Goal: Transaction & Acquisition: Purchase product/service

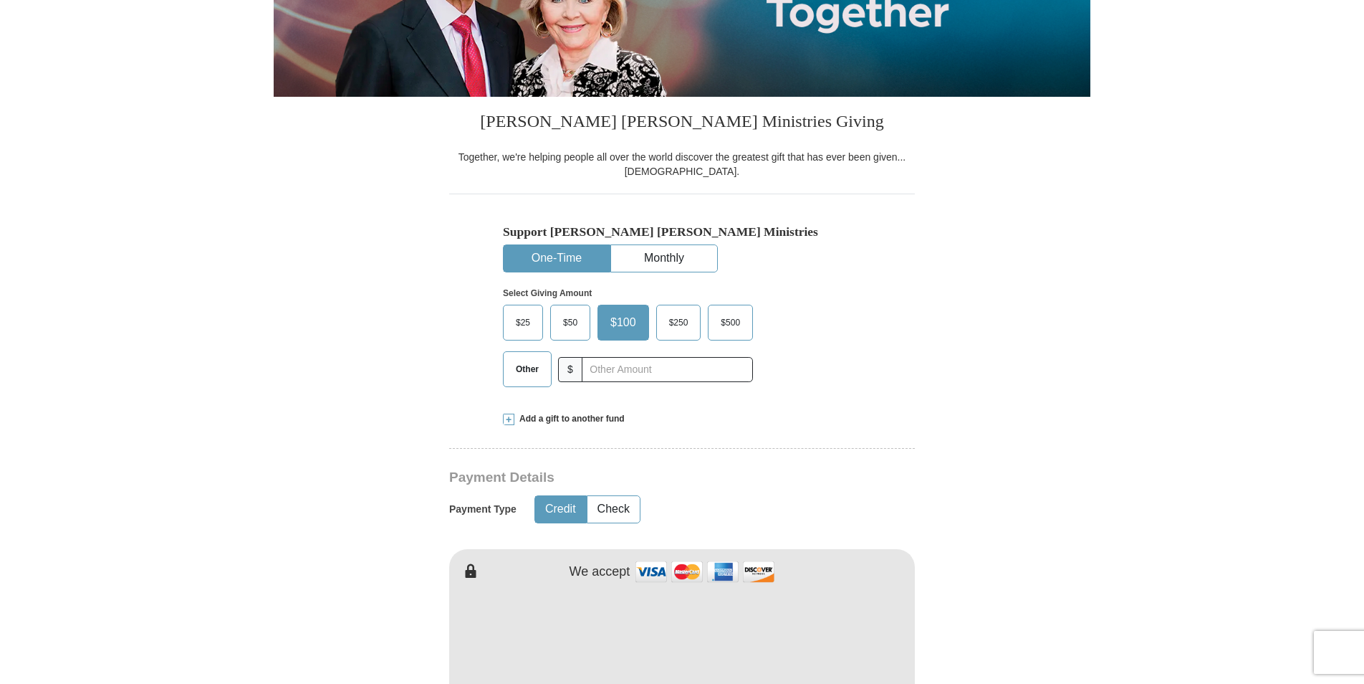
scroll to position [287, 0]
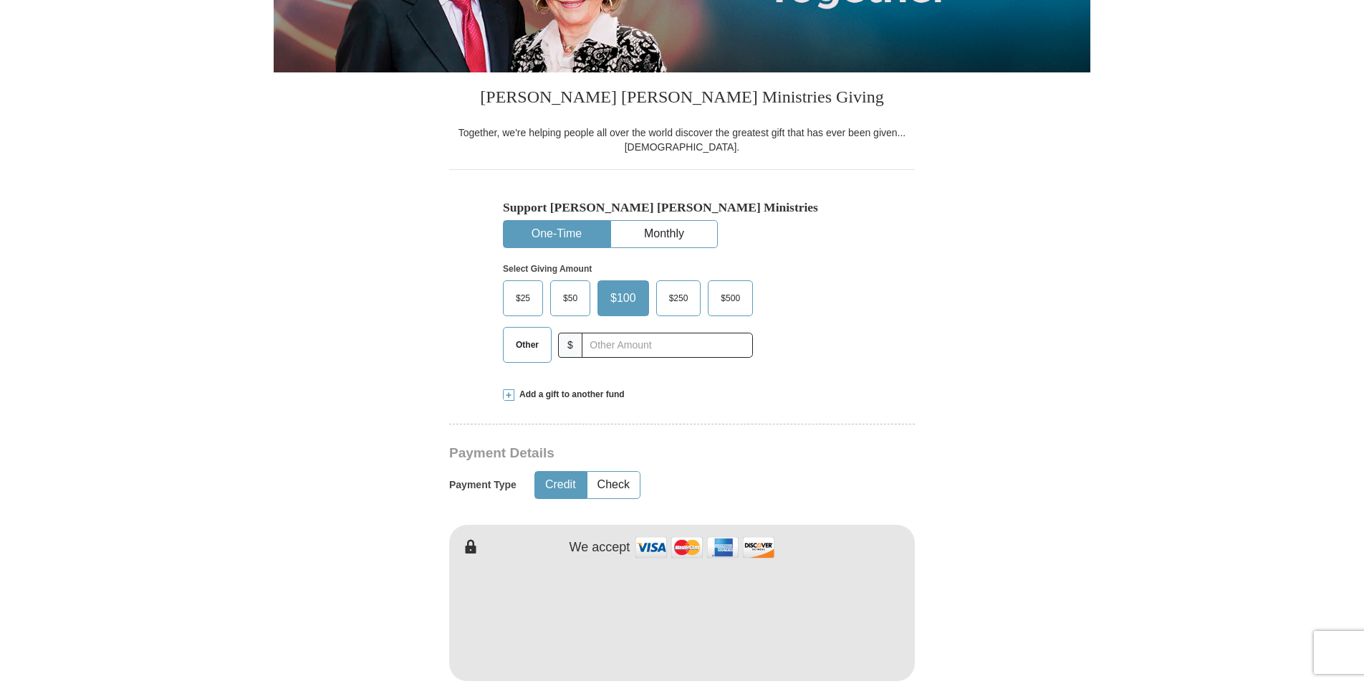
click at [518, 339] on span "Other" at bounding box center [527, 344] width 37 height 21
click at [0, 0] on input "Other" at bounding box center [0, 0] width 0 height 0
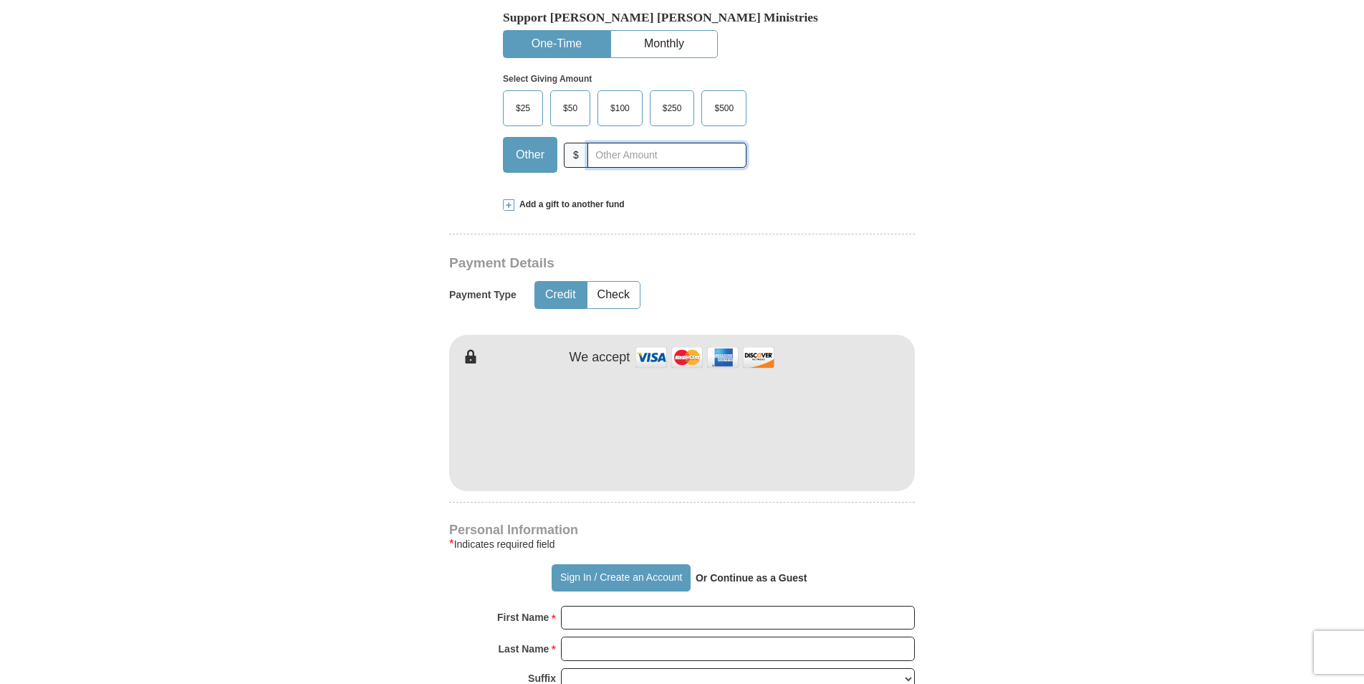
scroll to position [502, 0]
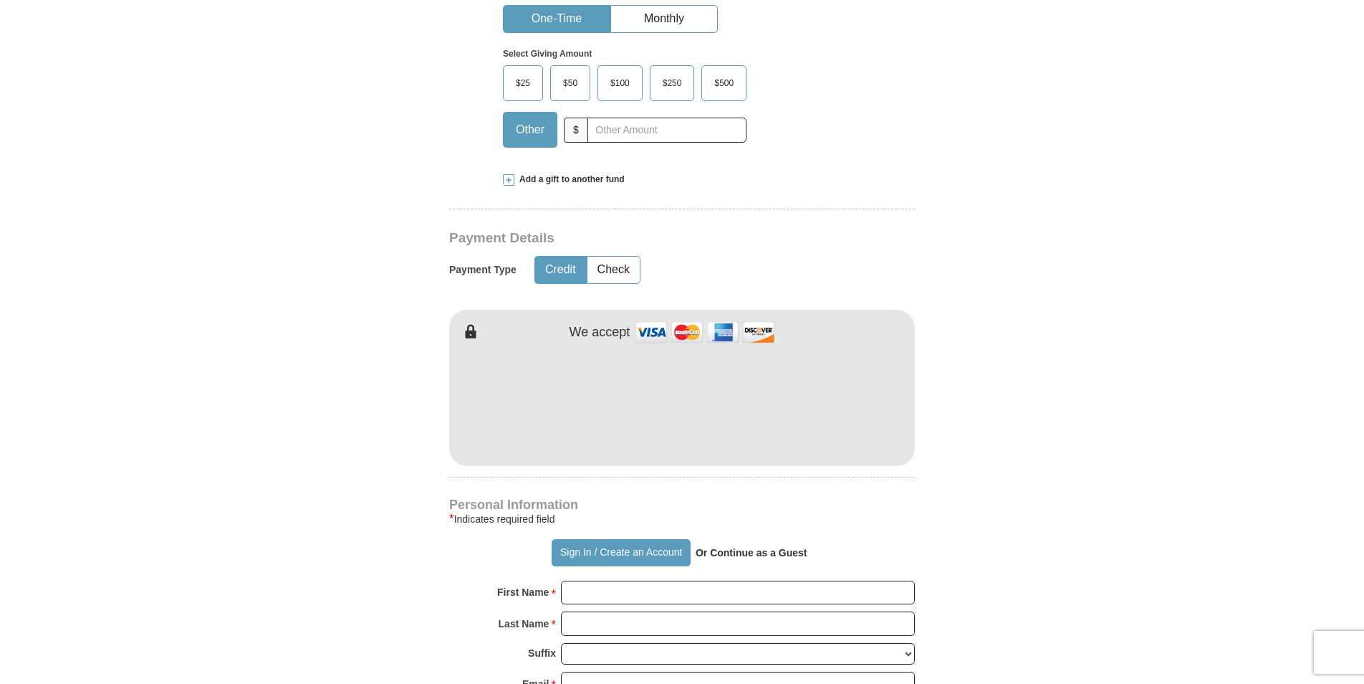
click at [529, 179] on span "Add a gift to another fund" at bounding box center [570, 179] width 110 height 12
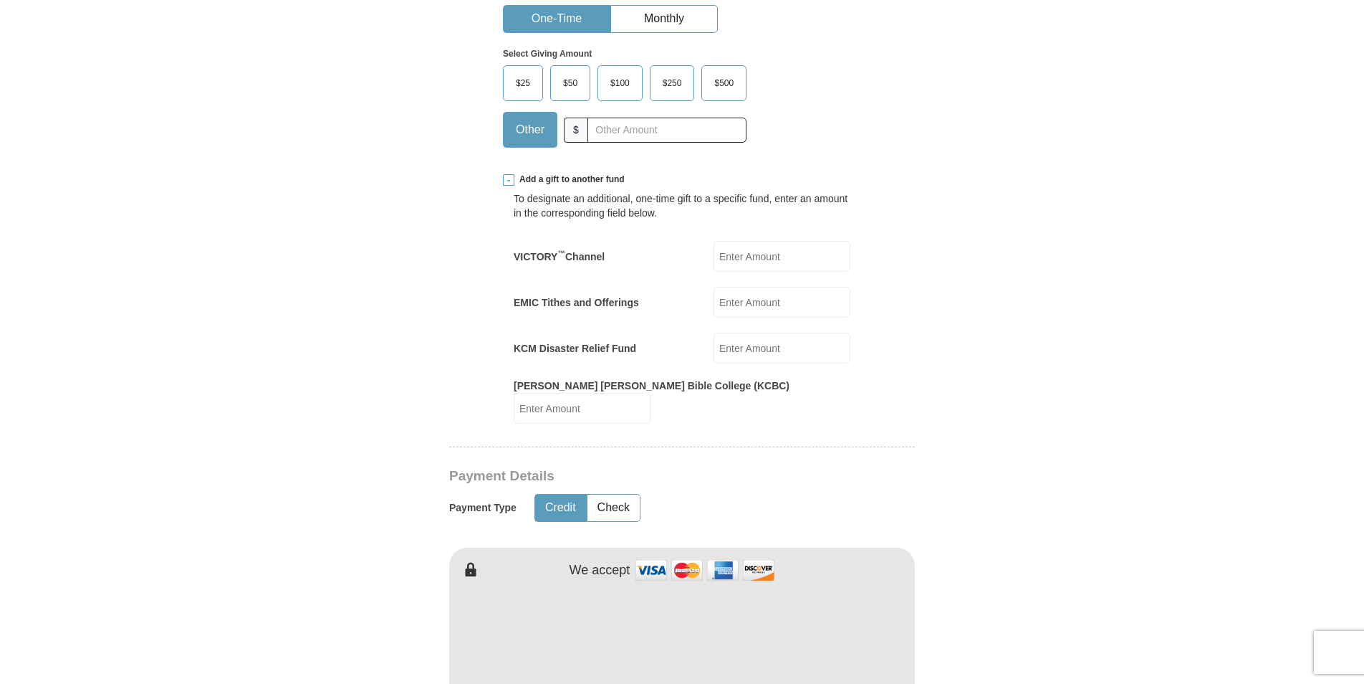
click at [777, 345] on input "KCM Disaster Relief Fund" at bounding box center [782, 348] width 137 height 31
click at [606, 298] on label "EMIC Tithes and Offerings" at bounding box center [576, 302] width 125 height 14
click at [714, 298] on input "EMIC Tithes and Offerings" at bounding box center [782, 302] width 137 height 31
click at [765, 345] on input "100." at bounding box center [782, 348] width 137 height 31
type input "100.00"
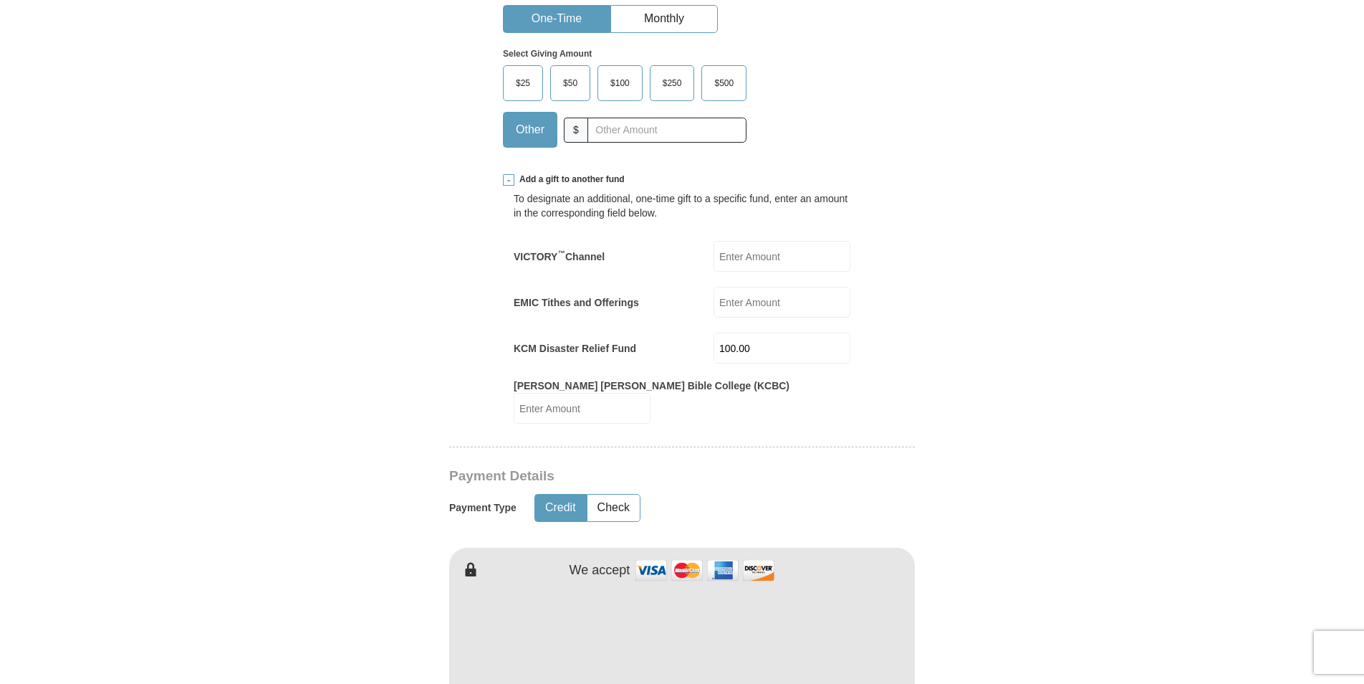
click at [793, 299] on input "EMIC Tithes and Offerings" at bounding box center [782, 302] width 137 height 31
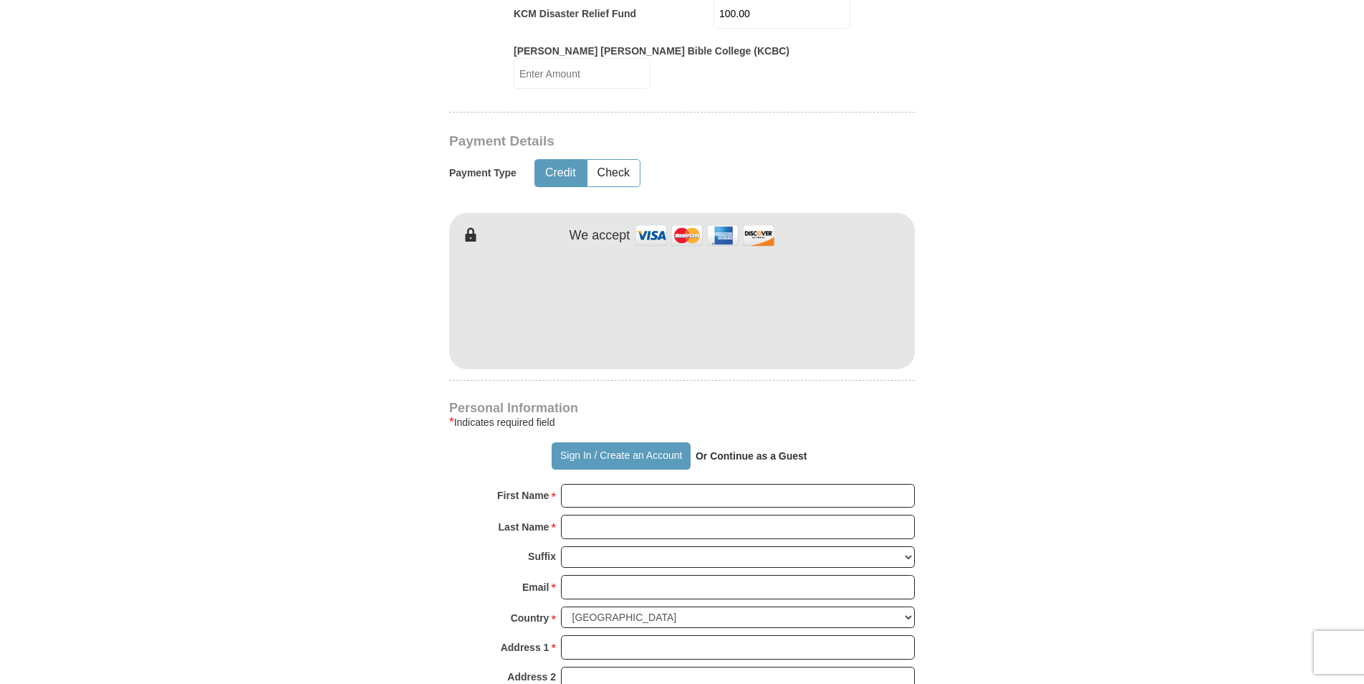
scroll to position [860, 0]
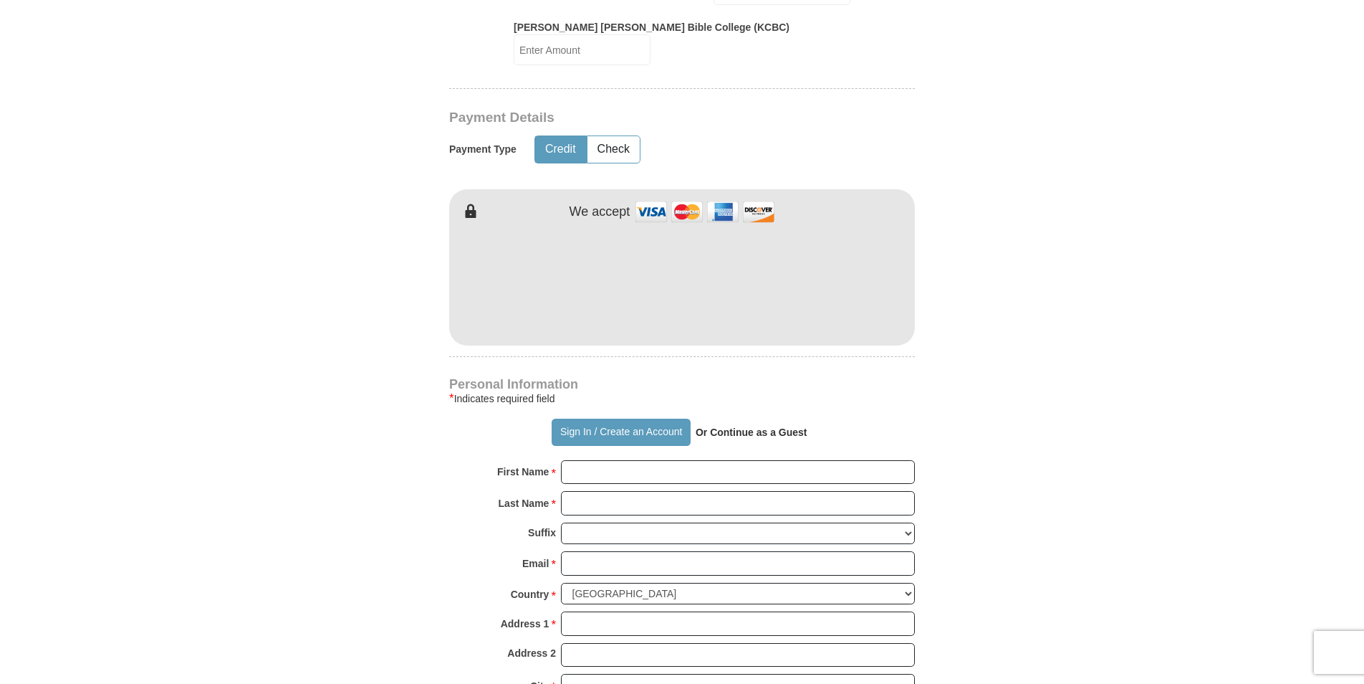
type input "374.00"
click at [962, 397] on form "Already have an account? Sign in for faster giving. Don't have an account? Crea…" at bounding box center [682, 218] width 817 height 2042
click at [1169, 398] on body "Sign In Already have an account? Sign in for faster giving. Don't have an accou…" at bounding box center [682, 654] width 1364 height 3029
click at [714, 460] on input "First Name *" at bounding box center [738, 472] width 354 height 24
type input "[PERSON_NAME]"
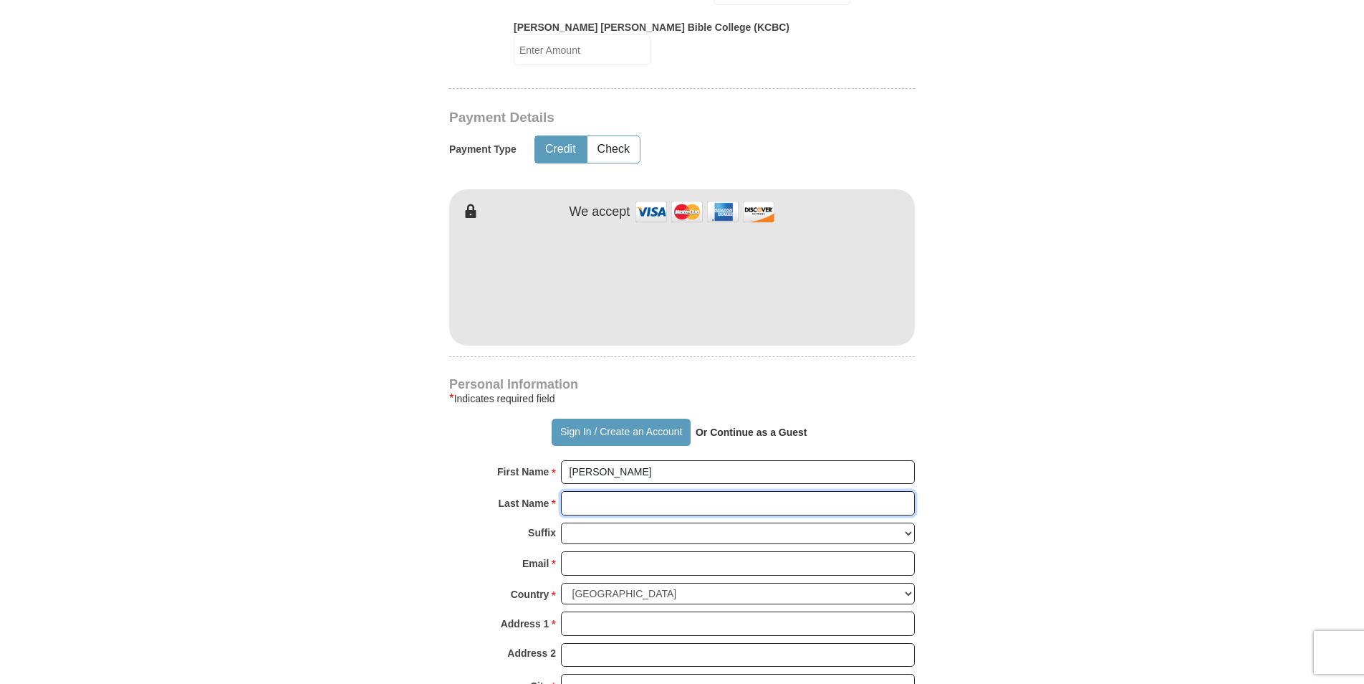
type input "[PERSON_NAME]"
type input "[EMAIL_ADDRESS][DOMAIN_NAME]"
type input "[DOMAIN_NAME][STREET_ADDRESS][PERSON_NAME]"
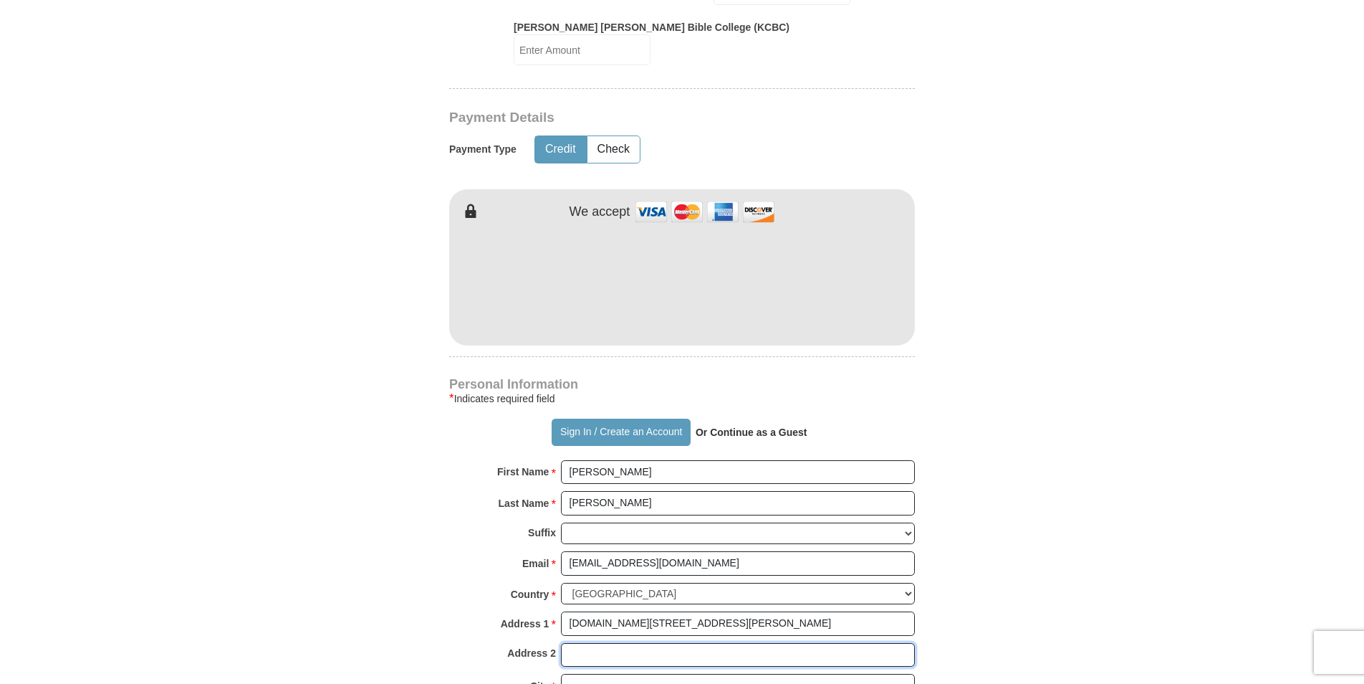
type input "[DOMAIN_NAME][STREET_ADDRESS][PERSON_NAME]"
type input "Longwood"
type input "28452"
type input "9102874755"
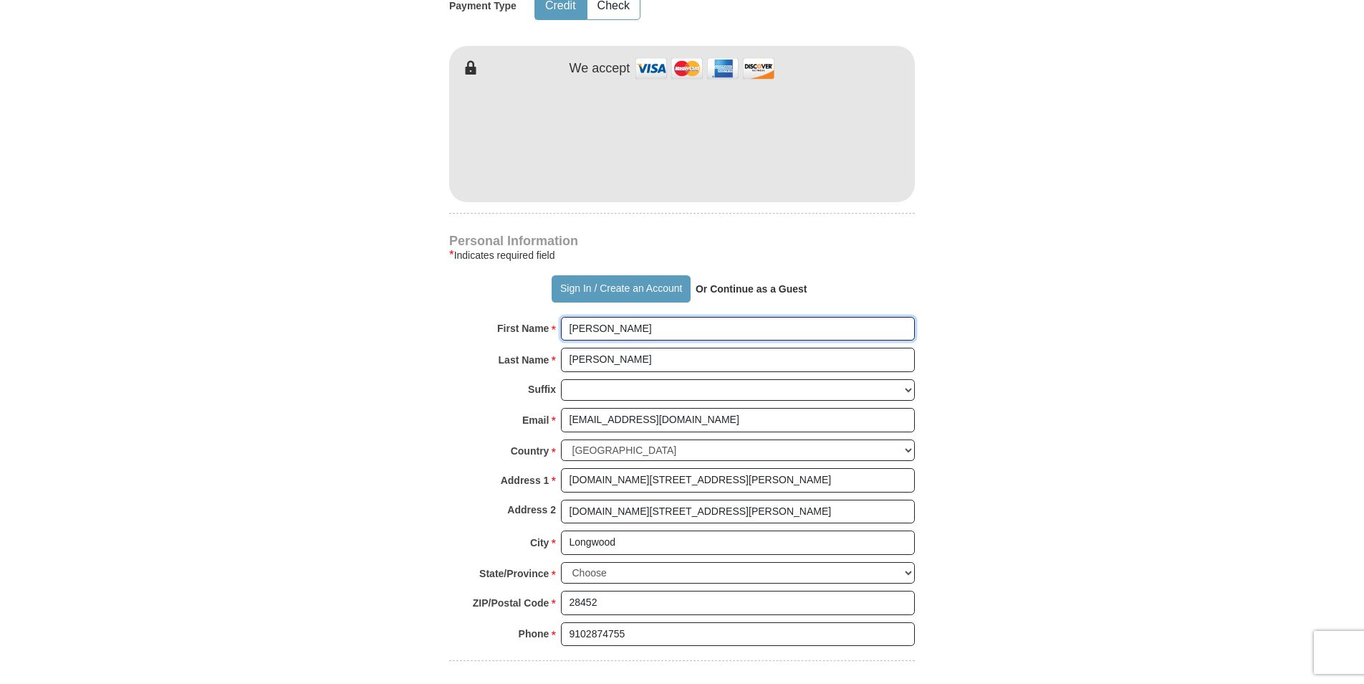
scroll to position [1075, 0]
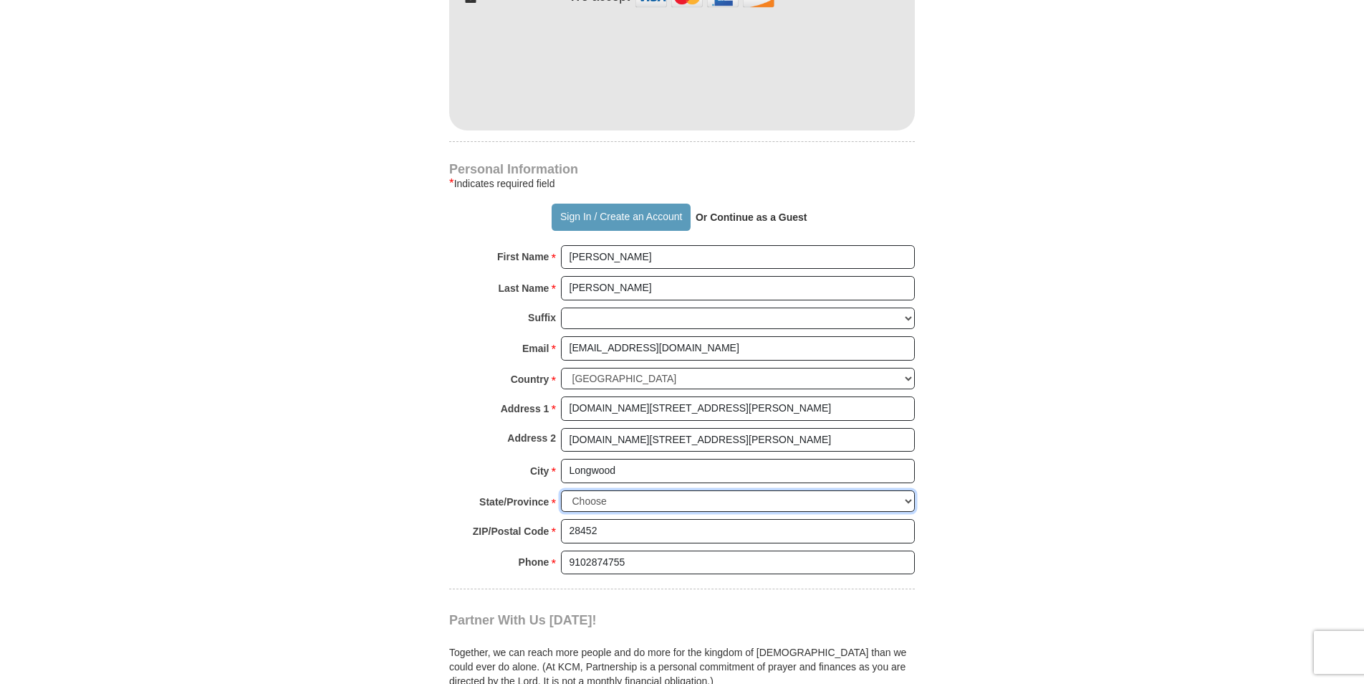
click at [909, 490] on select "Choose [US_STATE] [US_STATE] [US_STATE] [US_STATE] [US_STATE] Armed Forces Amer…" at bounding box center [738, 501] width 354 height 22
select select "NC"
click at [561, 490] on select "Choose [US_STATE] [US_STATE] [US_STATE] [US_STATE] [US_STATE] Armed Forces Amer…" at bounding box center [738, 501] width 354 height 22
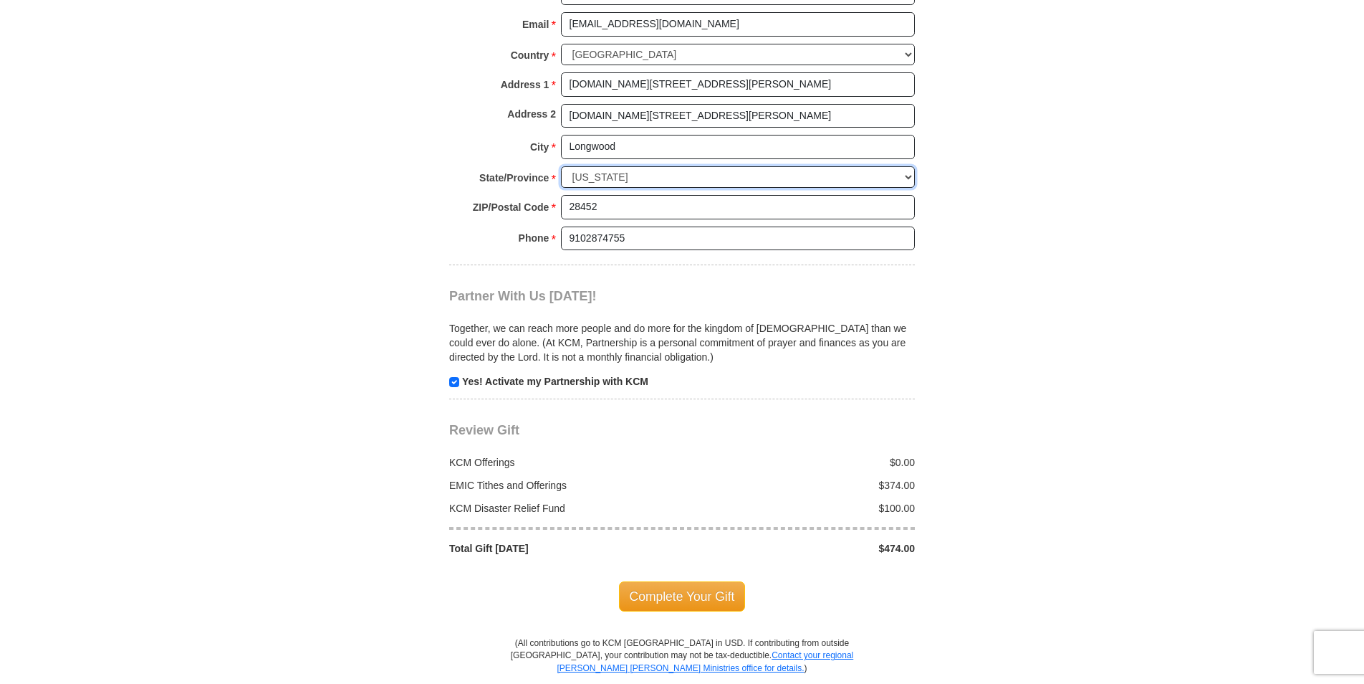
scroll to position [1433, 0]
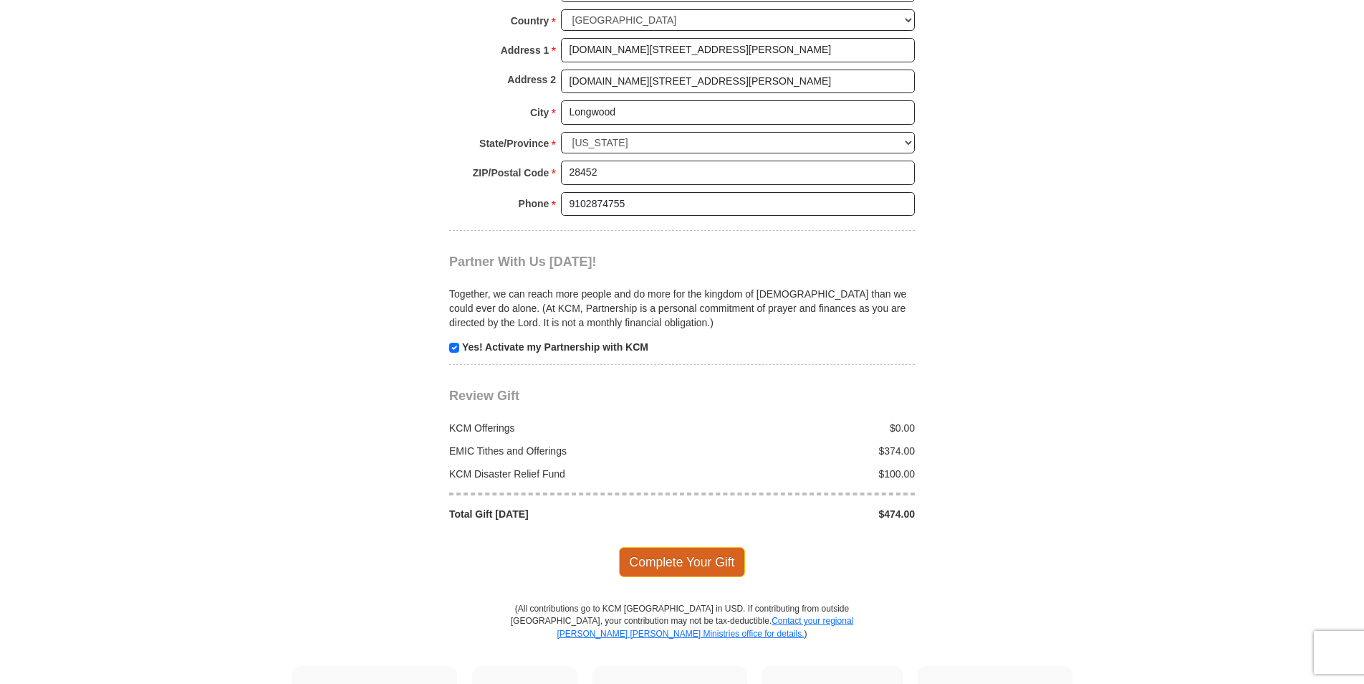
click at [681, 549] on span "Complete Your Gift" at bounding box center [682, 562] width 127 height 30
